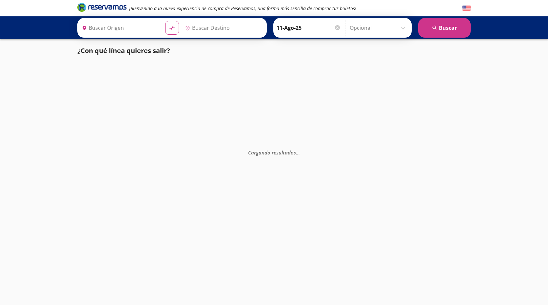
type input "[GEOGRAPHIC_DATA], [GEOGRAPHIC_DATA]"
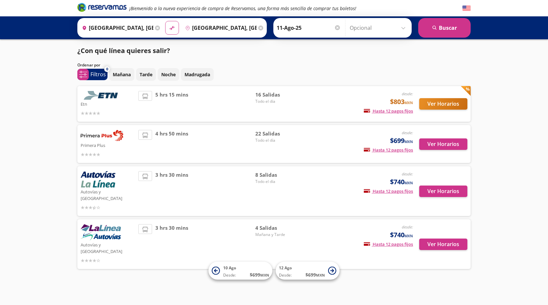
click at [144, 136] on icon at bounding box center [145, 135] width 6 height 6
click at [441, 143] on button "Ver Horarios" at bounding box center [443, 144] width 48 height 11
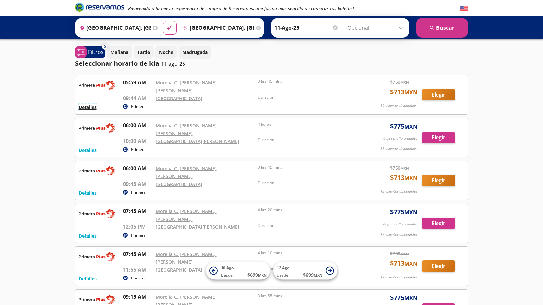
click at [90, 104] on button "Detalles" at bounding box center [88, 107] width 18 height 7
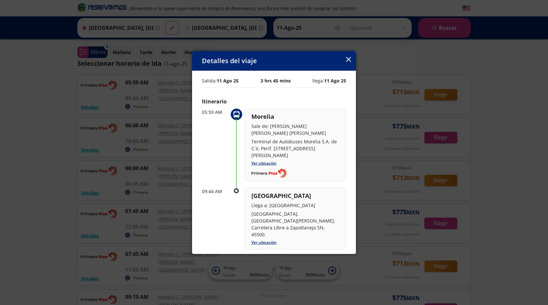
click at [348, 57] on icon "button" at bounding box center [348, 59] width 5 height 5
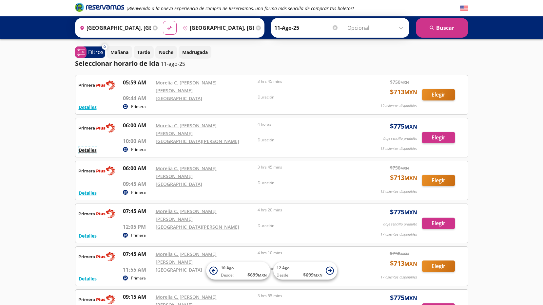
click at [92, 147] on button "Detalles" at bounding box center [88, 150] width 18 height 7
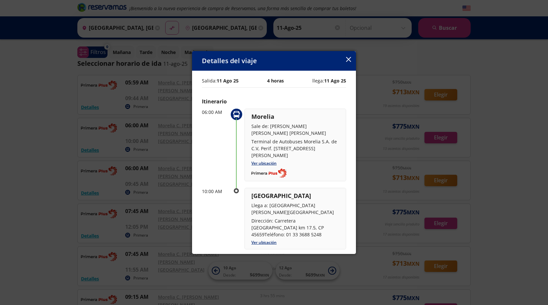
click at [348, 58] on icon "button" at bounding box center [348, 59] width 5 height 5
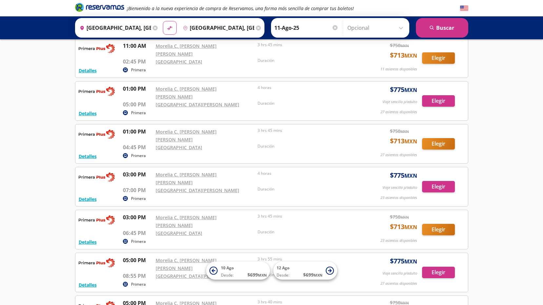
scroll to position [380, 0]
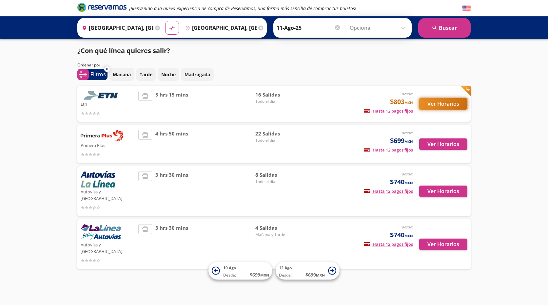
click at [448, 103] on button "Ver Horarios" at bounding box center [443, 103] width 48 height 11
click at [444, 187] on button "Ver Horarios" at bounding box center [443, 191] width 48 height 11
click at [435, 239] on button "Ver Horarios" at bounding box center [443, 244] width 48 height 11
click at [442, 143] on button "Ver Horarios" at bounding box center [443, 144] width 48 height 11
